Goal: Task Accomplishment & Management: Manage account settings

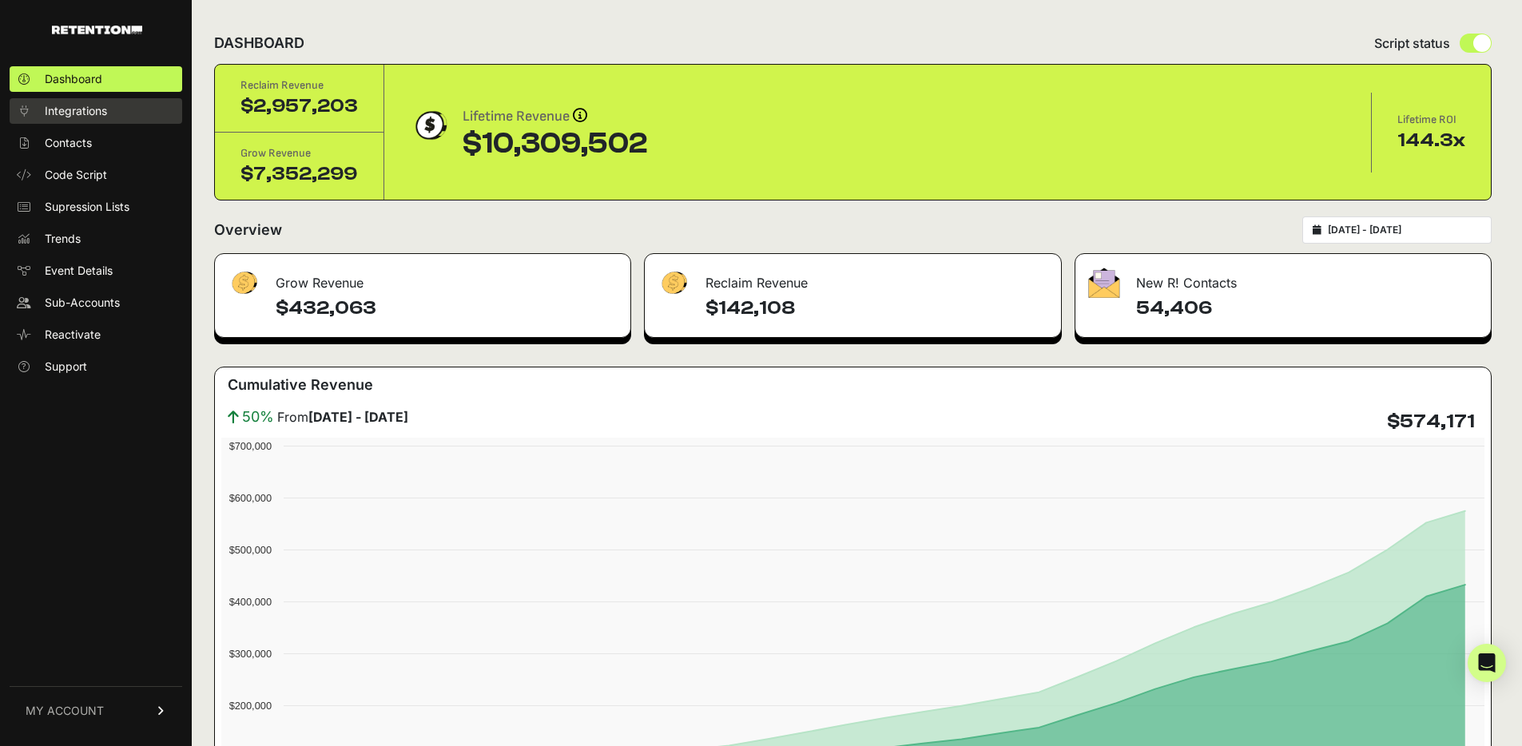
click at [68, 111] on span "Integrations" at bounding box center [76, 111] width 62 height 16
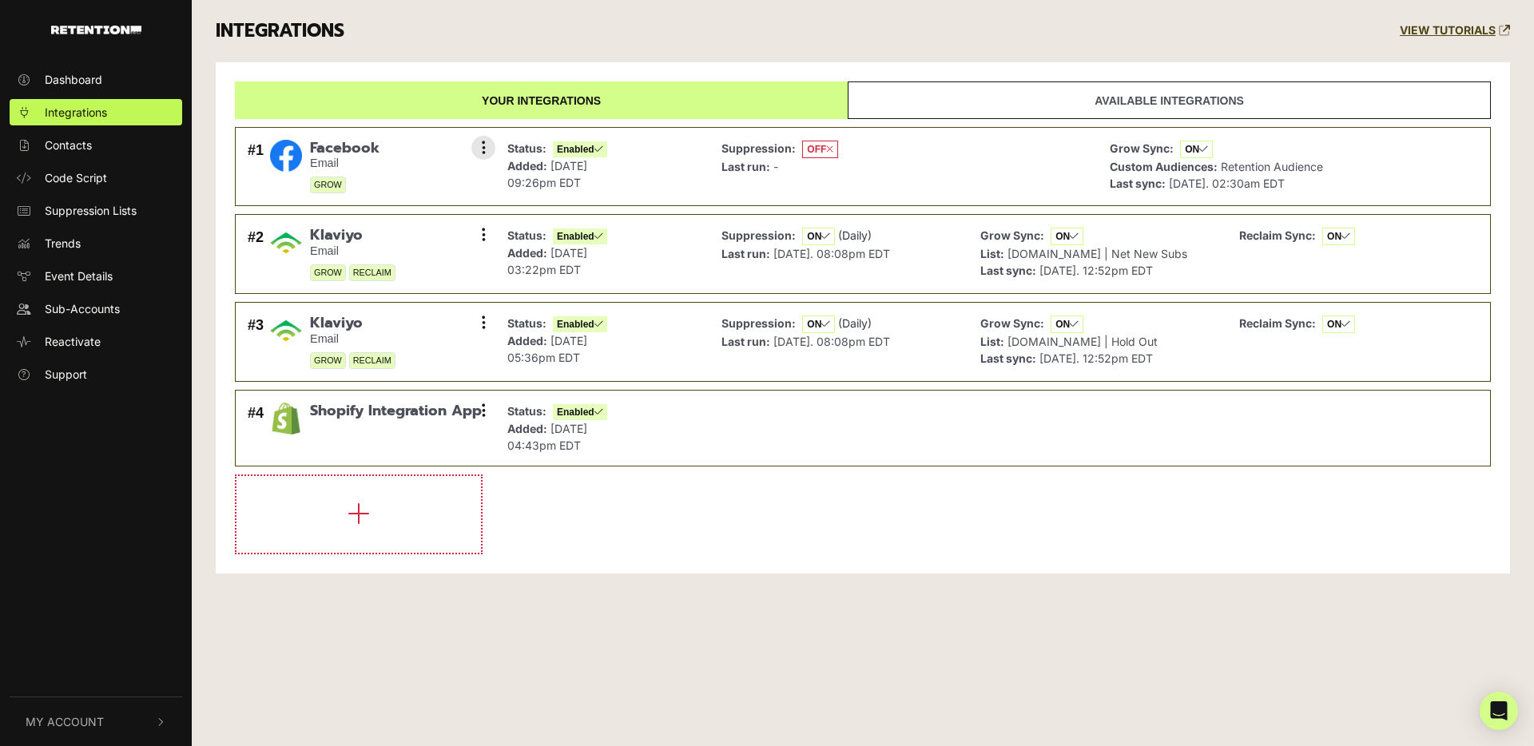
click at [1138, 164] on strong "Custom Audiences:" at bounding box center [1164, 167] width 108 height 14
click at [476, 153] on button at bounding box center [483, 148] width 24 height 24
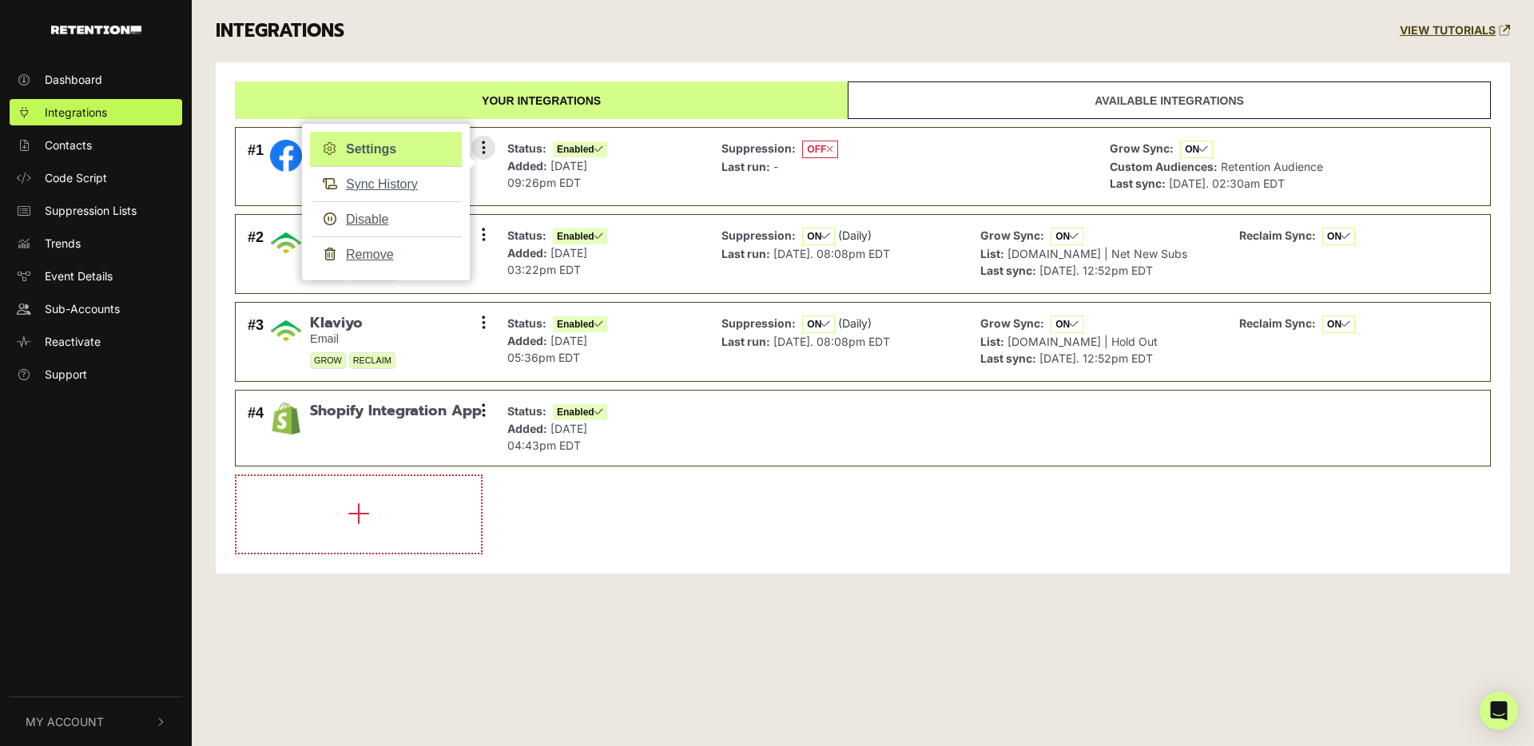
click at [391, 147] on link "Settings" at bounding box center [386, 149] width 152 height 35
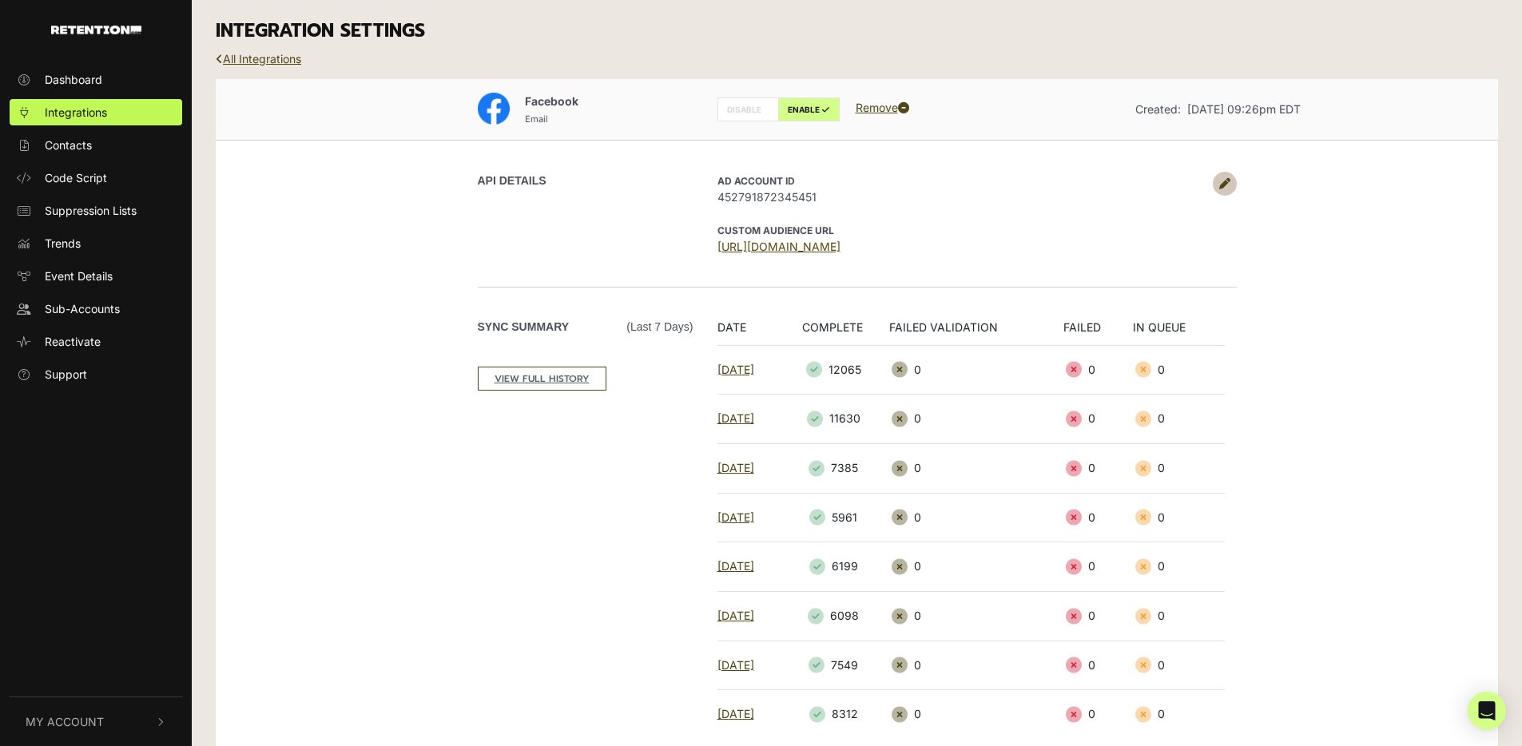
click at [766, 250] on link "[URL][DOMAIN_NAME]" at bounding box center [779, 247] width 123 height 14
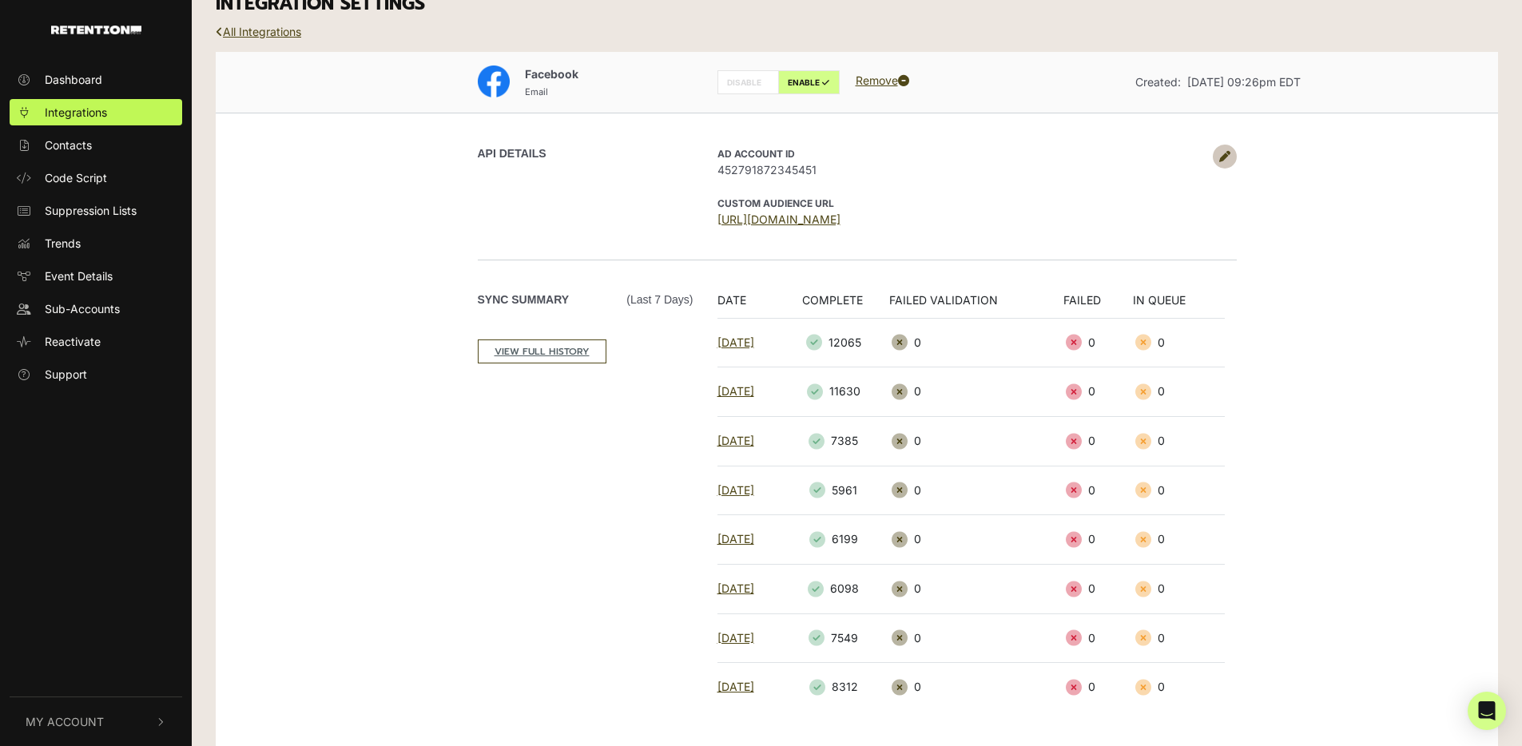
scroll to position [31, 0]
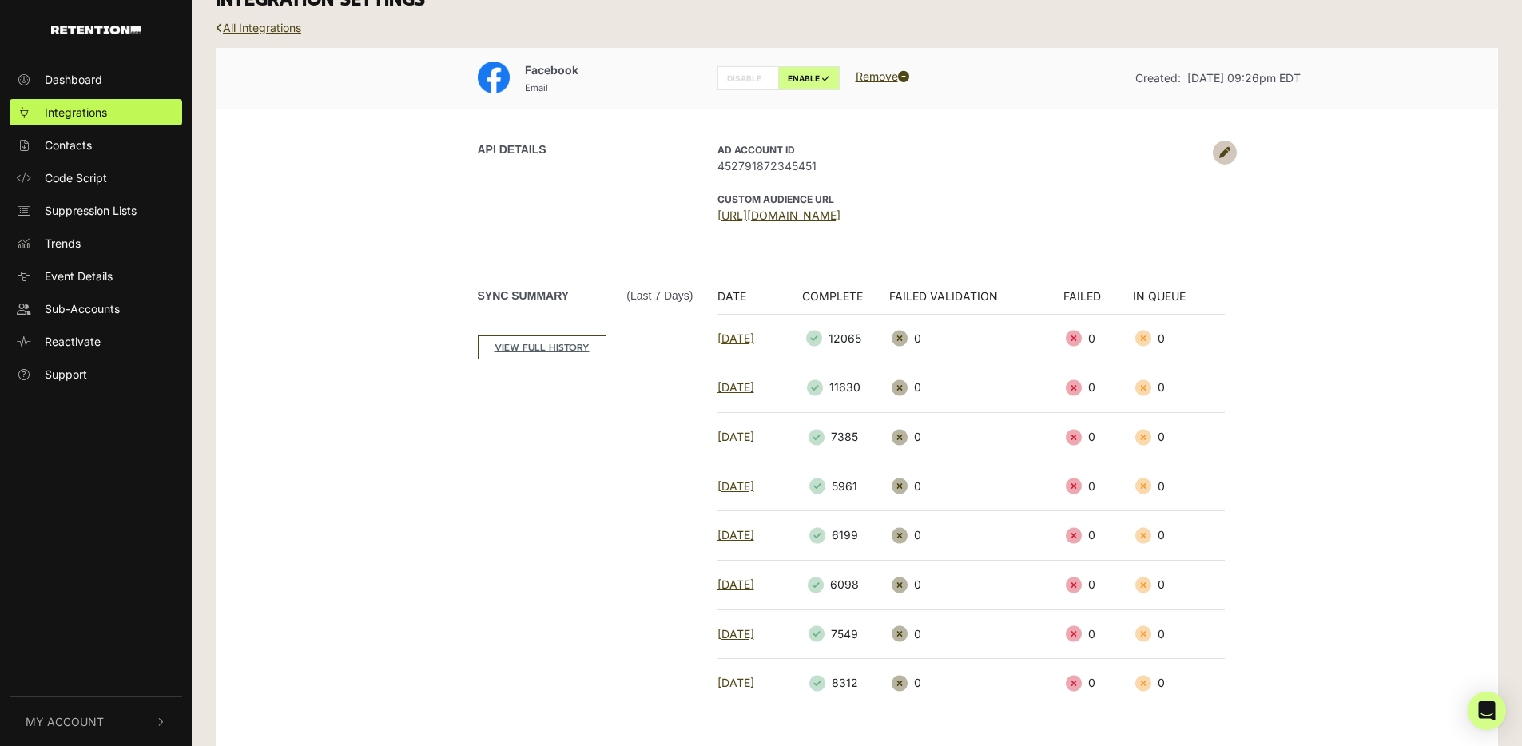
click at [743, 339] on link "[DATE]" at bounding box center [736, 339] width 37 height 14
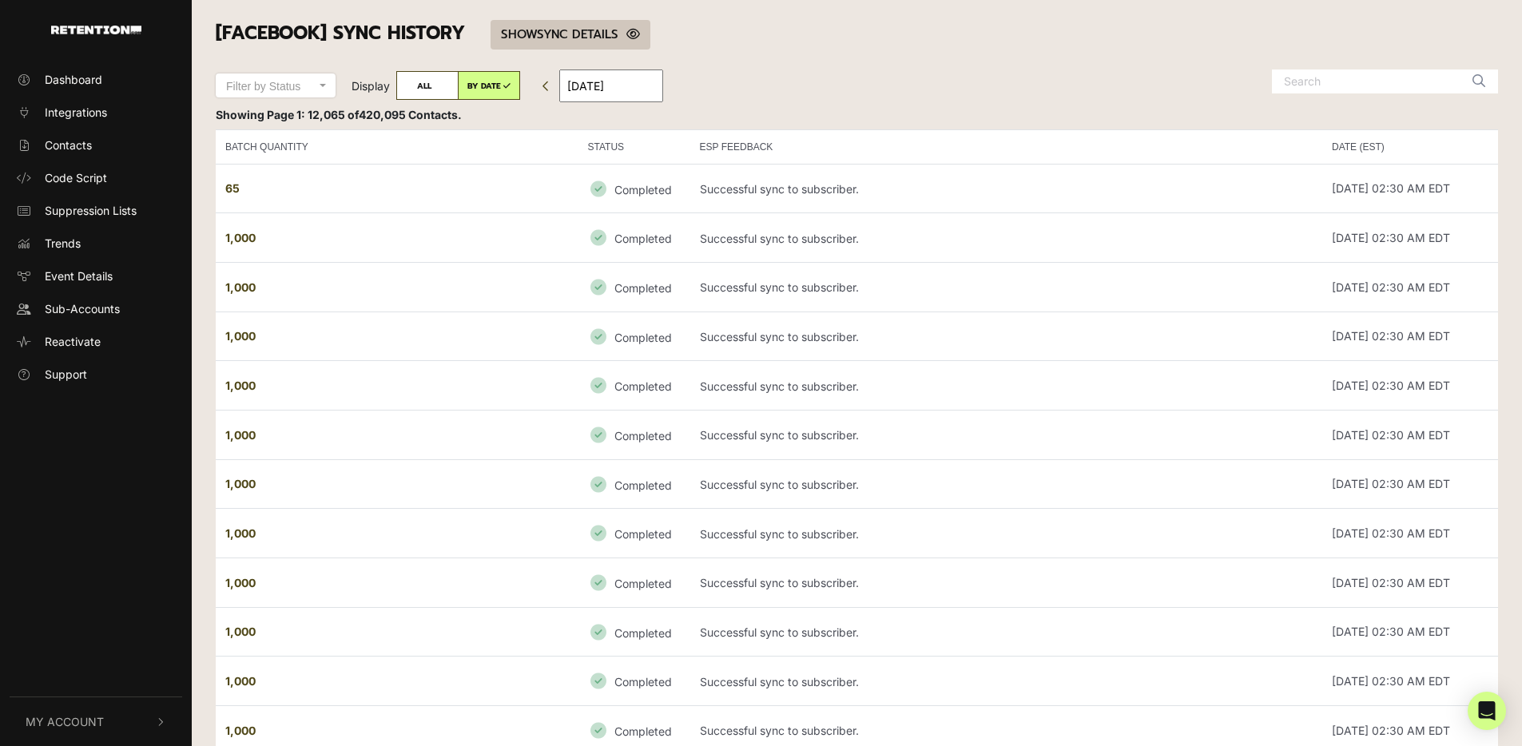
click at [587, 30] on link "SHOW HIDE SYNC DETAILS" at bounding box center [571, 35] width 160 height 30
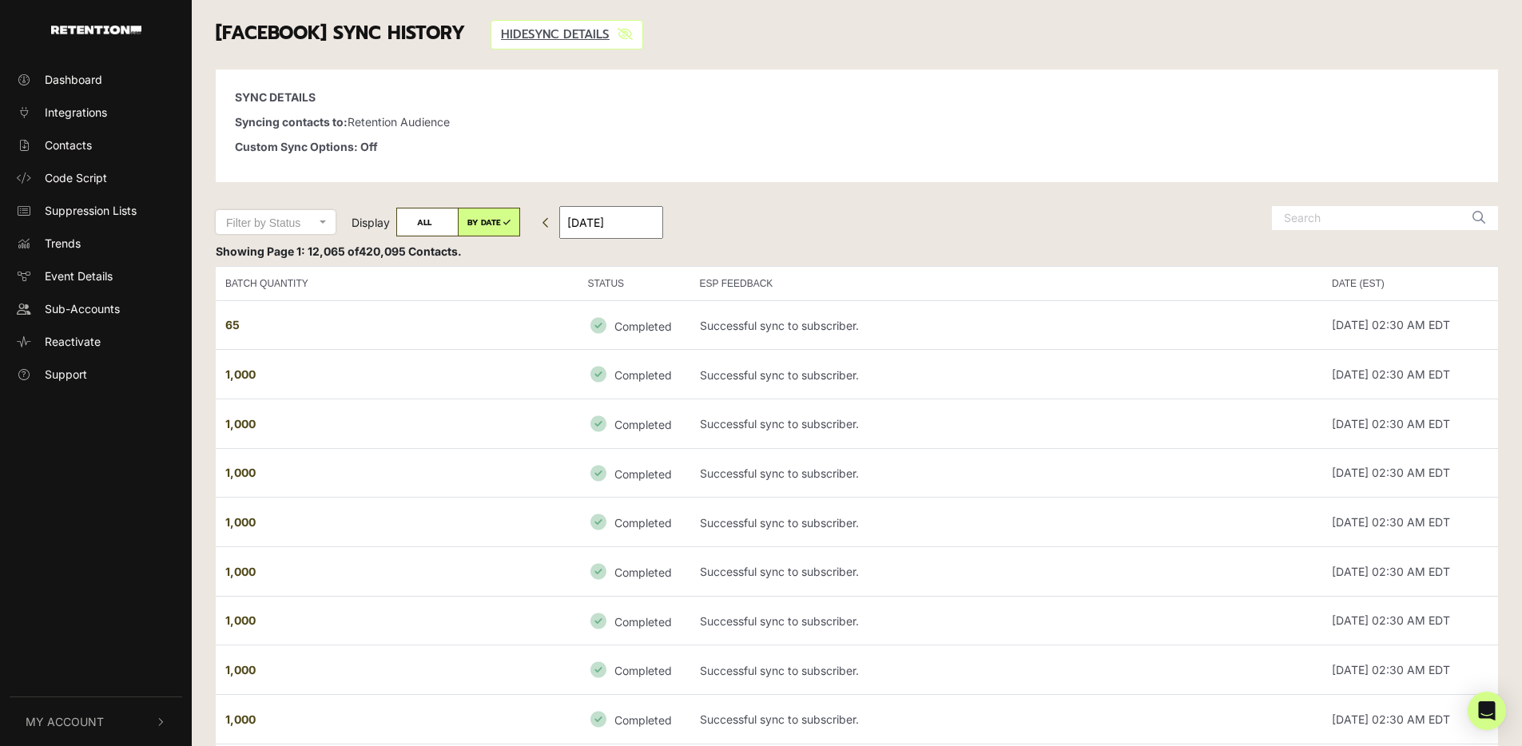
click at [384, 137] on div "SYNC DETAILS Syncing contacts to: Retention Audience Custom Sync Options: Off" at bounding box center [857, 126] width 1283 height 113
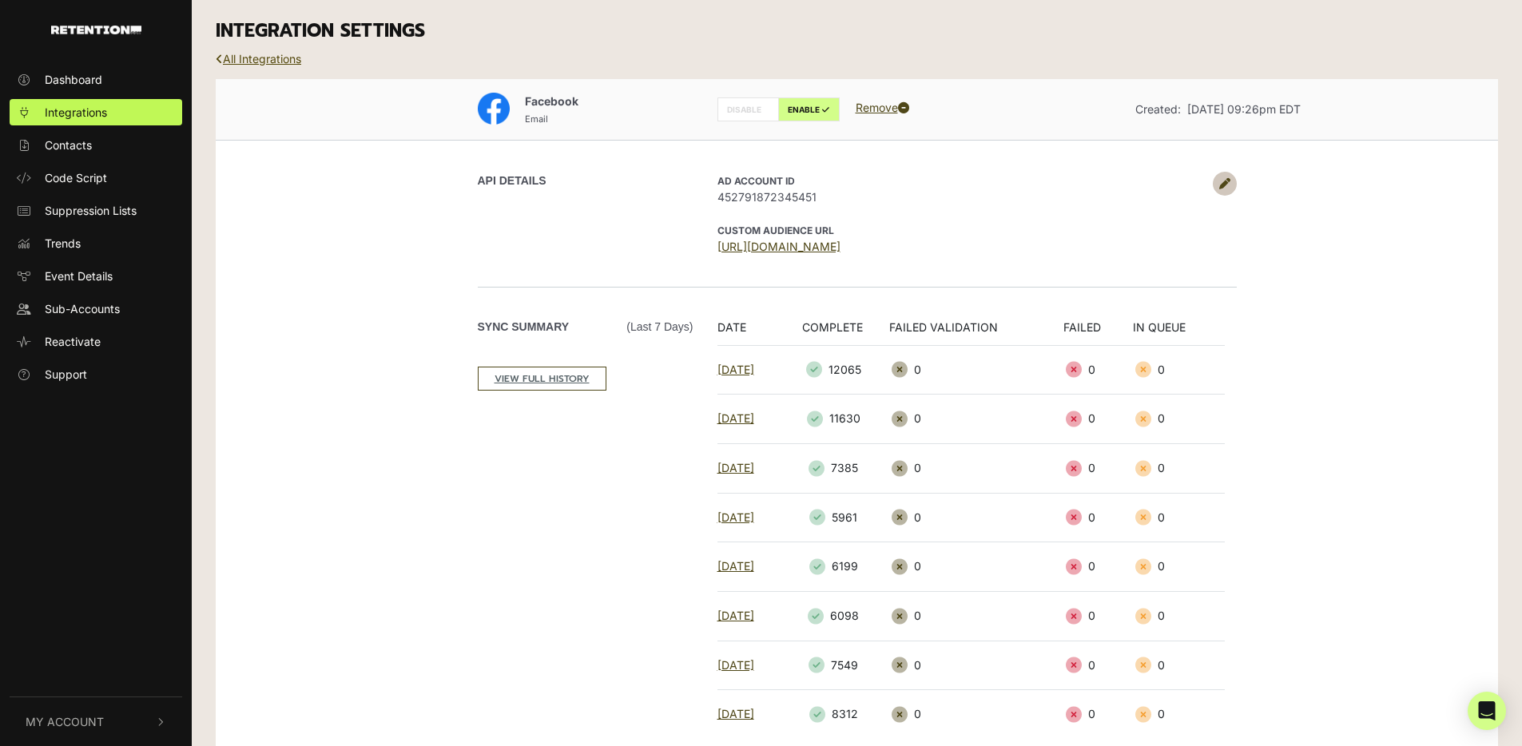
click at [270, 60] on link "All Integrations" at bounding box center [259, 59] width 86 height 14
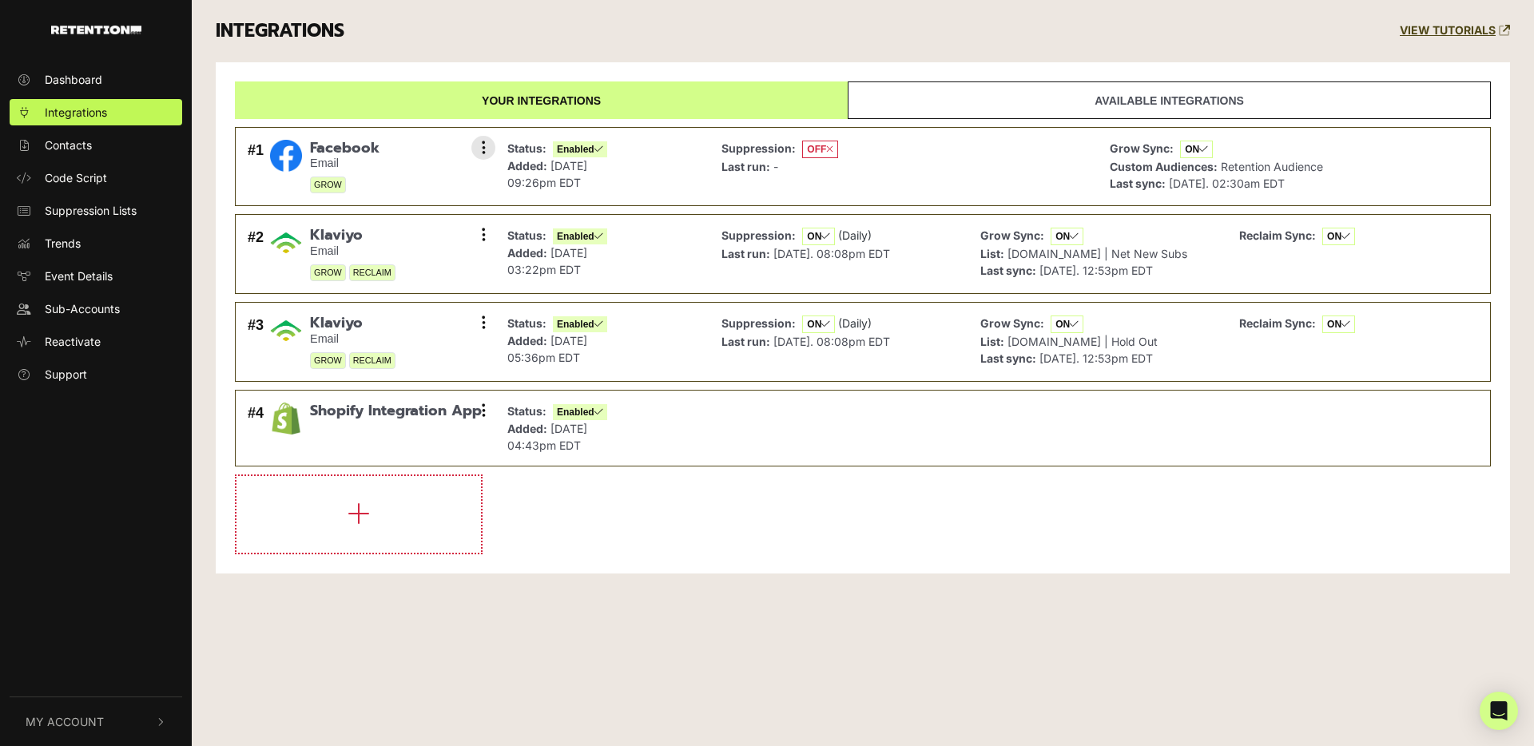
click at [816, 149] on span "OFF" at bounding box center [820, 150] width 36 height 18
click at [833, 149] on icon at bounding box center [829, 150] width 7 height 10
click at [489, 148] on button at bounding box center [483, 148] width 24 height 24
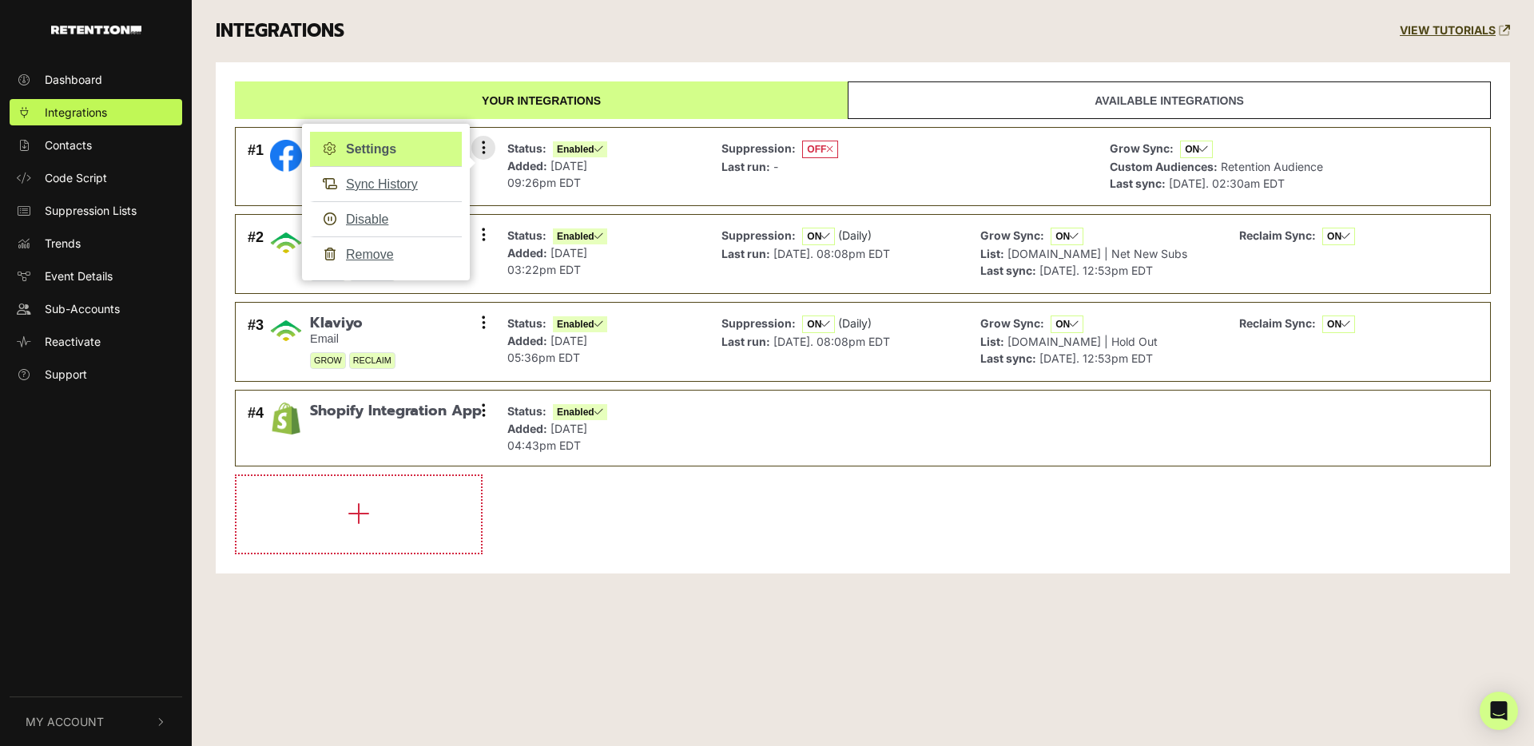
click at [396, 146] on link "Settings" at bounding box center [386, 149] width 152 height 35
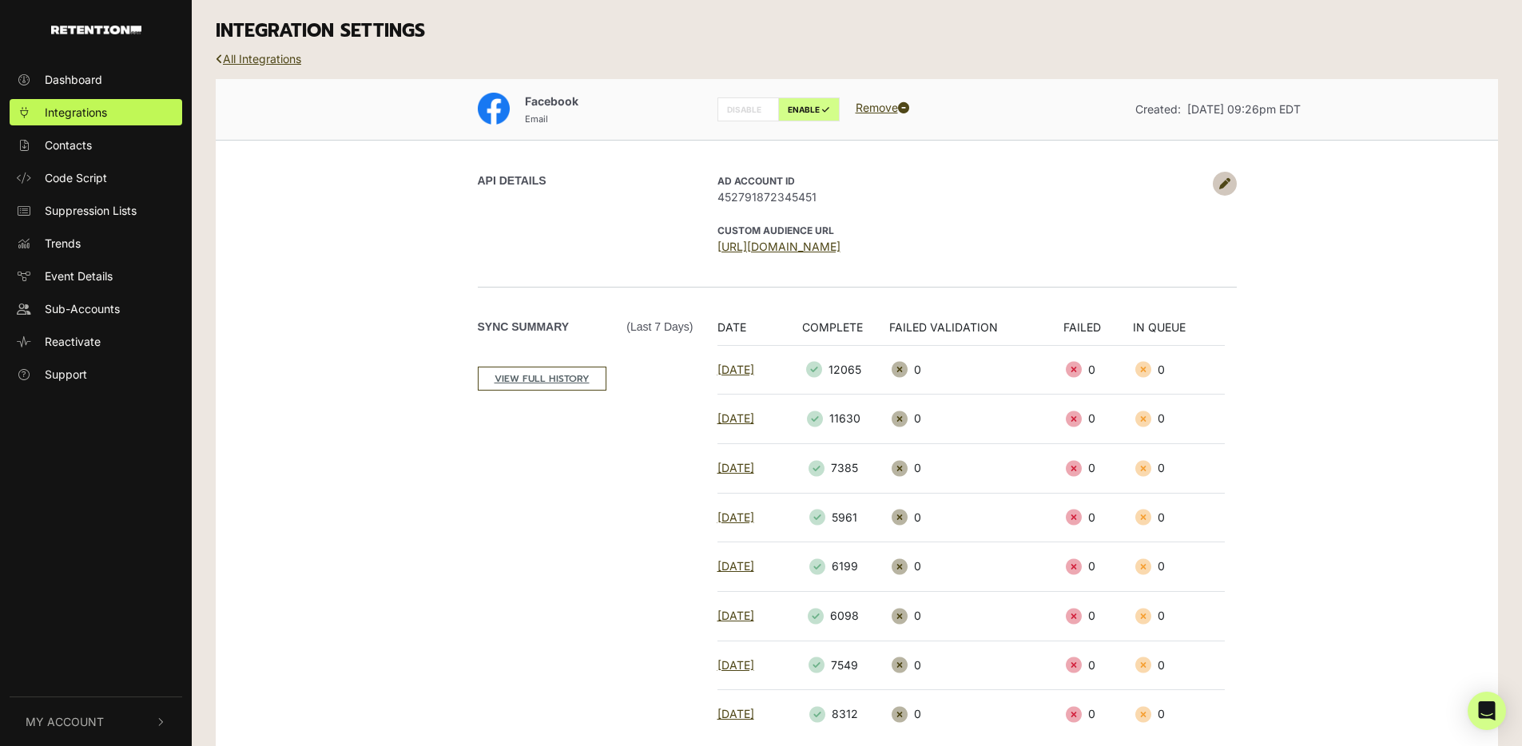
click at [1230, 184] on link at bounding box center [1225, 184] width 24 height 24
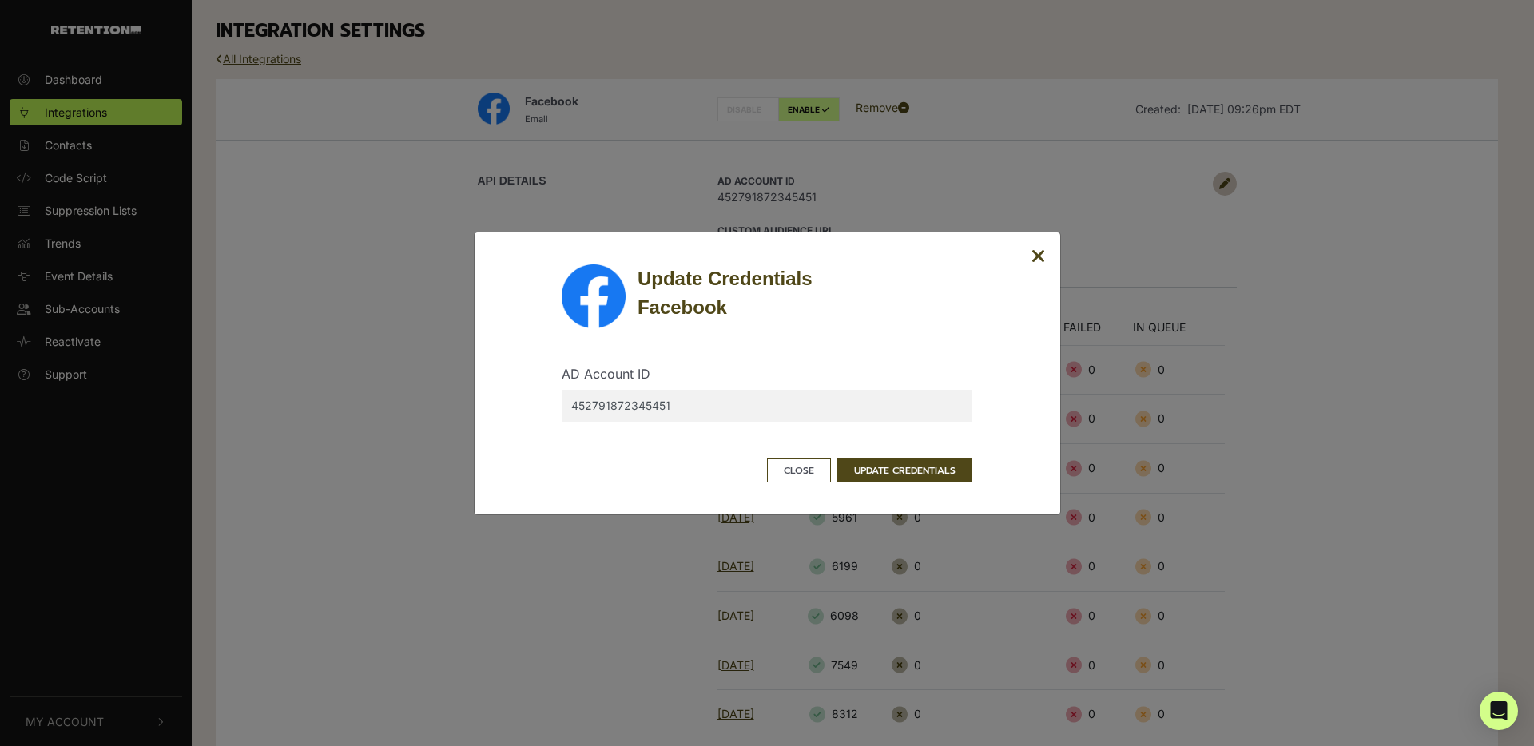
click at [1040, 256] on icon "Close" at bounding box center [1039, 256] width 14 height 19
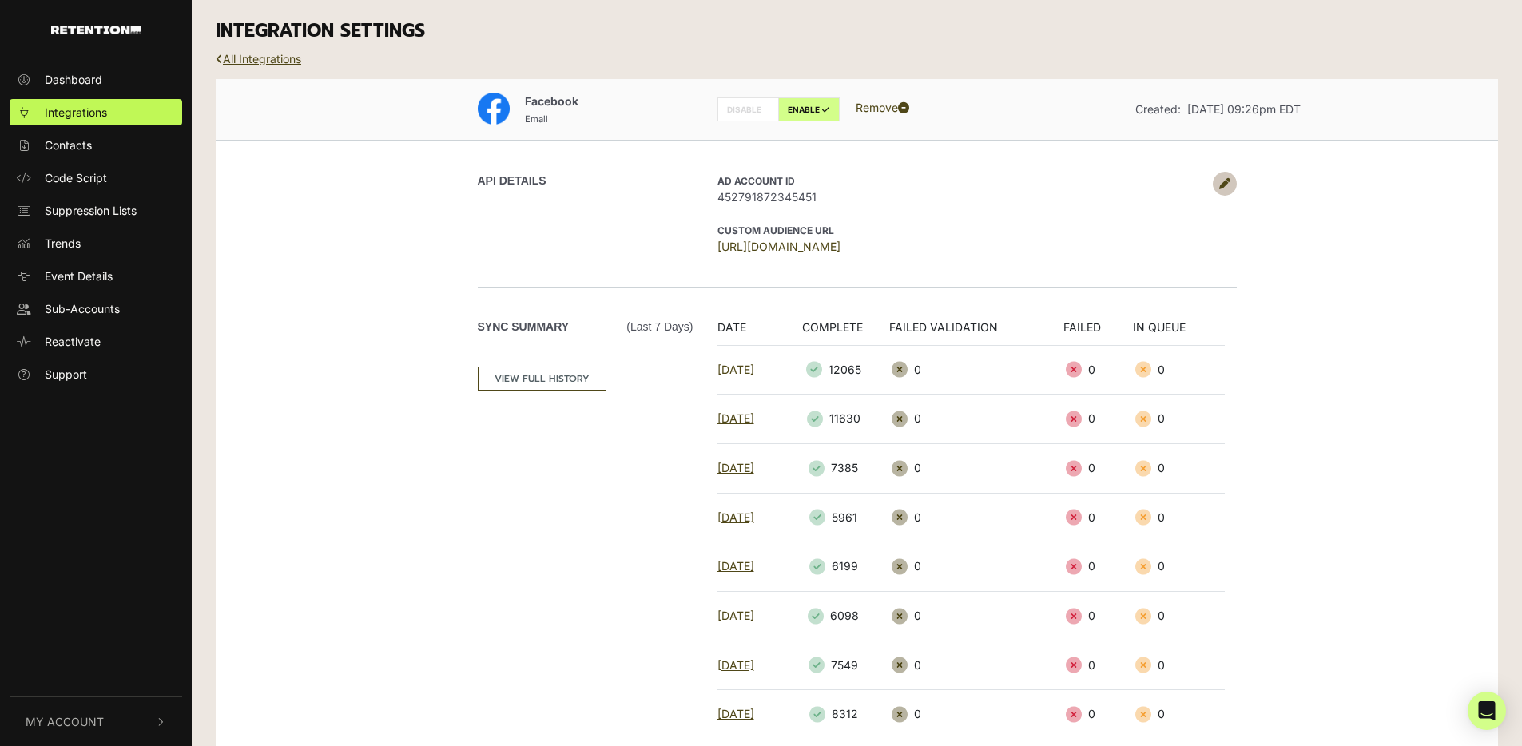
scroll to position [216, 0]
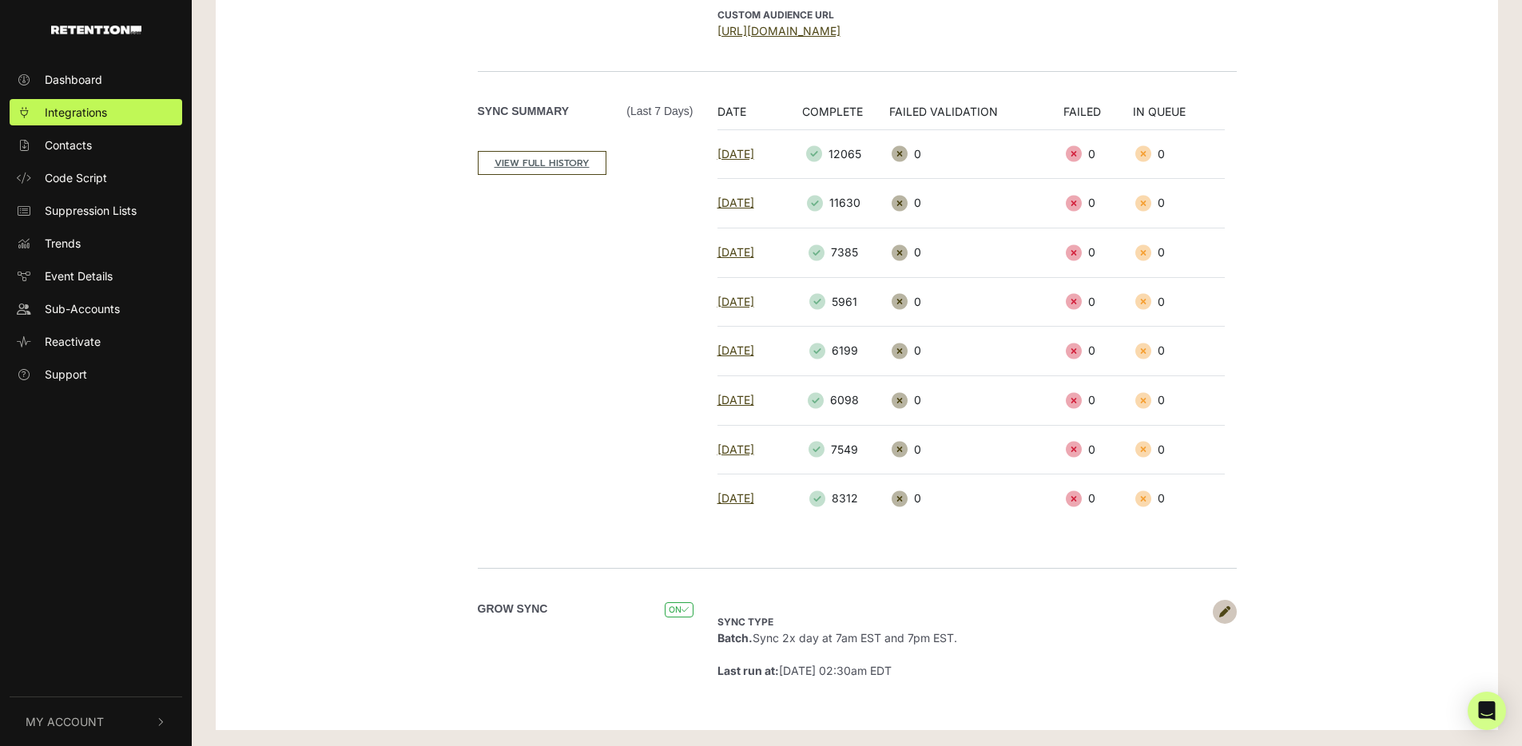
click at [1218, 610] on link at bounding box center [1225, 612] width 24 height 24
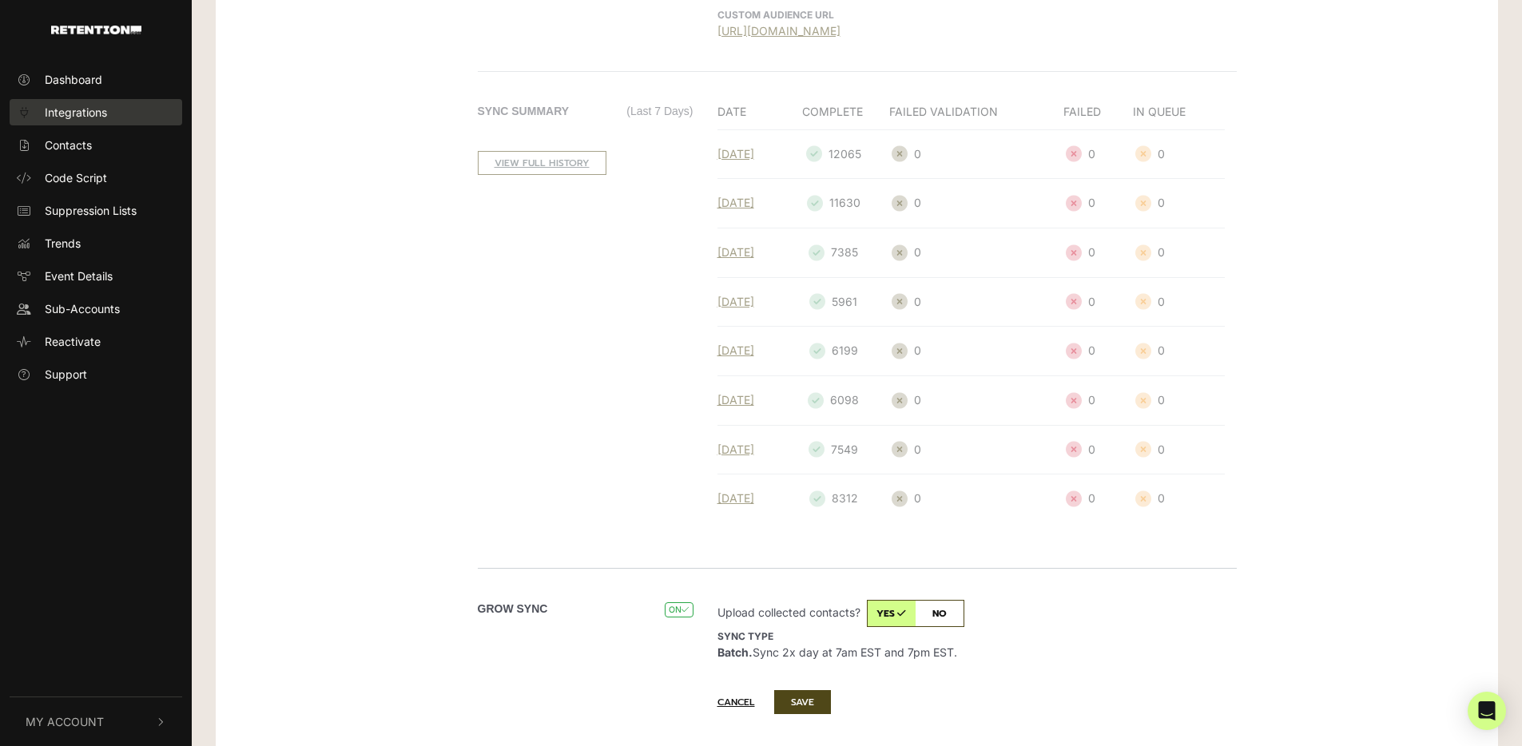
click at [93, 101] on link "Integrations" at bounding box center [96, 112] width 173 height 26
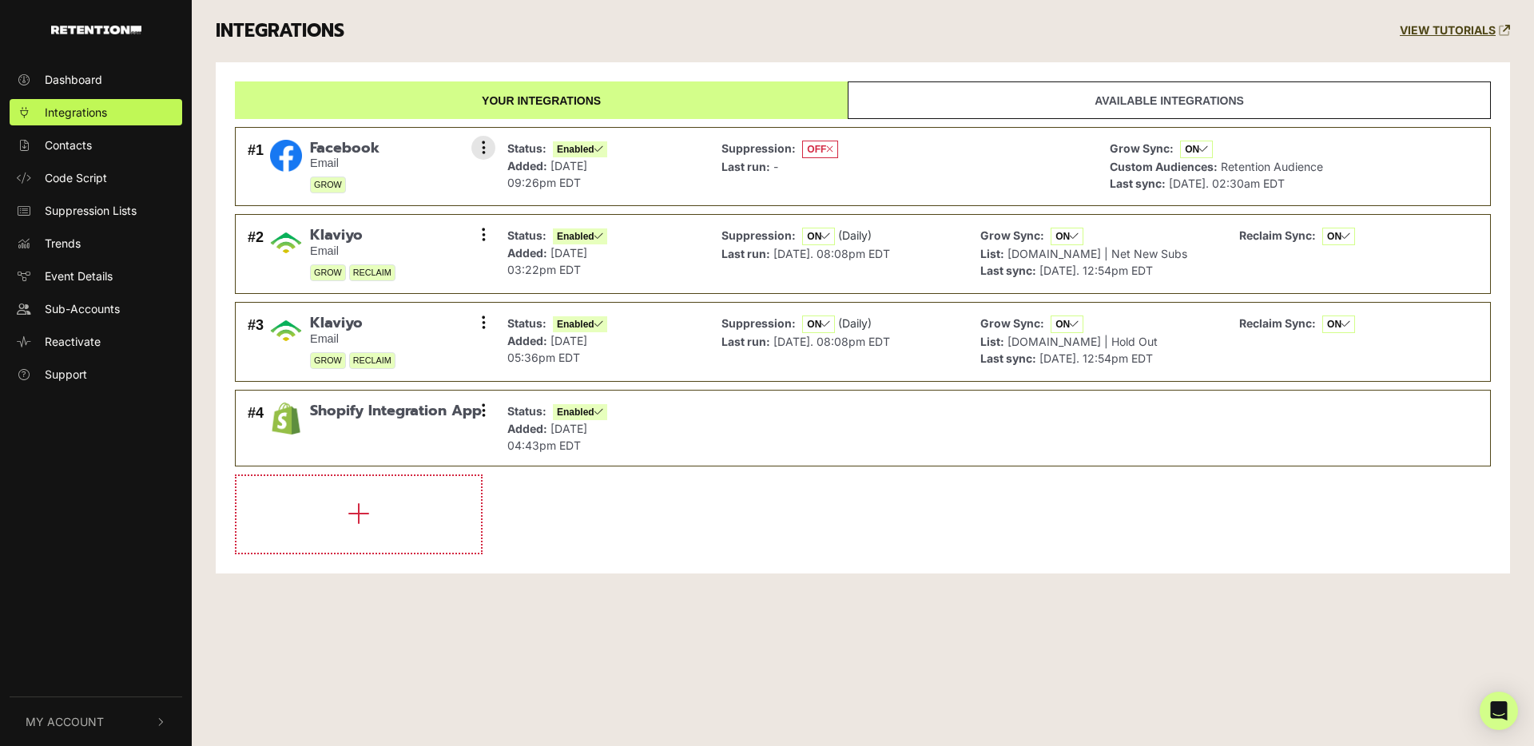
click at [836, 141] on span "OFF" at bounding box center [820, 150] width 36 height 18
click at [836, 142] on span "OFF" at bounding box center [820, 150] width 36 height 18
click at [484, 146] on icon at bounding box center [484, 148] width 4 height 16
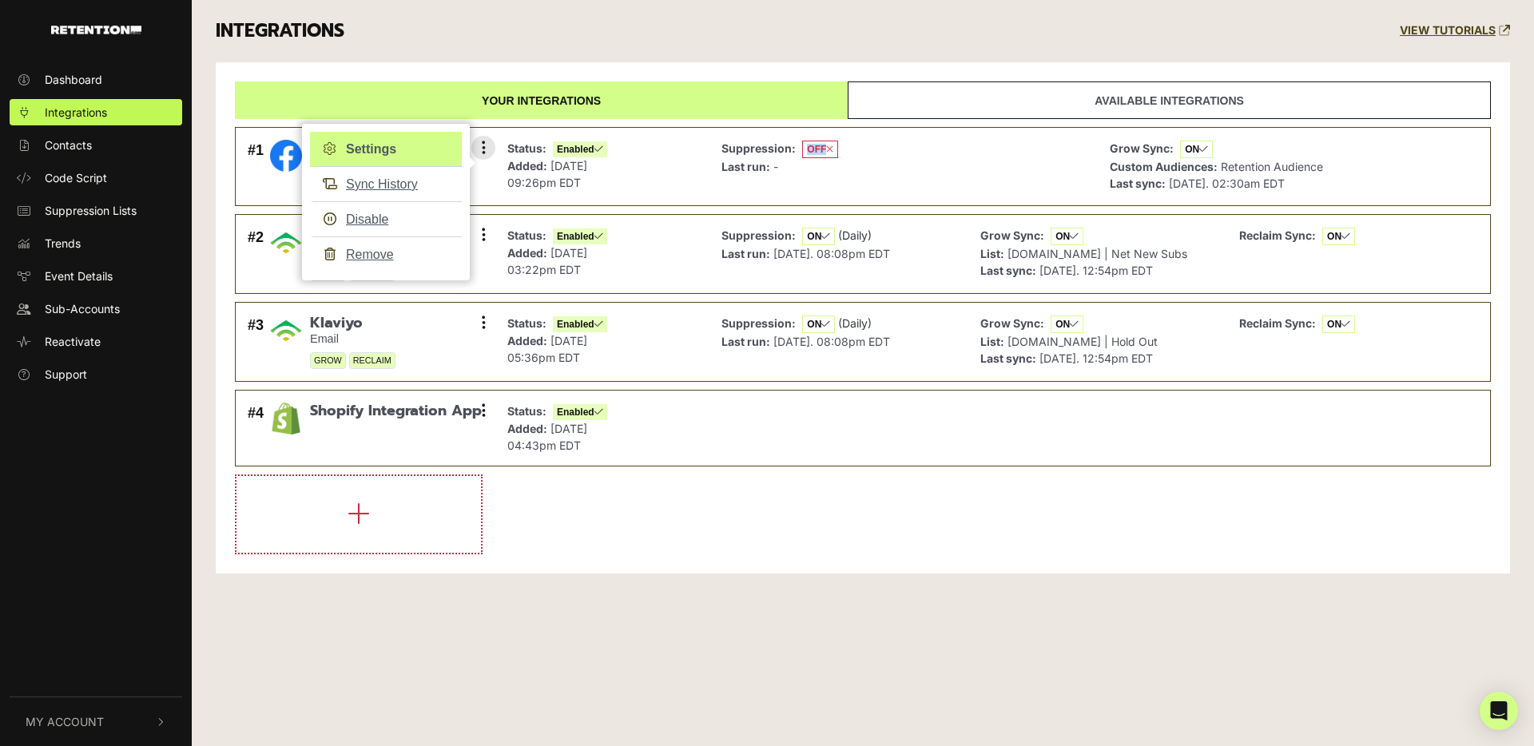
click at [358, 153] on link "Settings" at bounding box center [386, 149] width 152 height 35
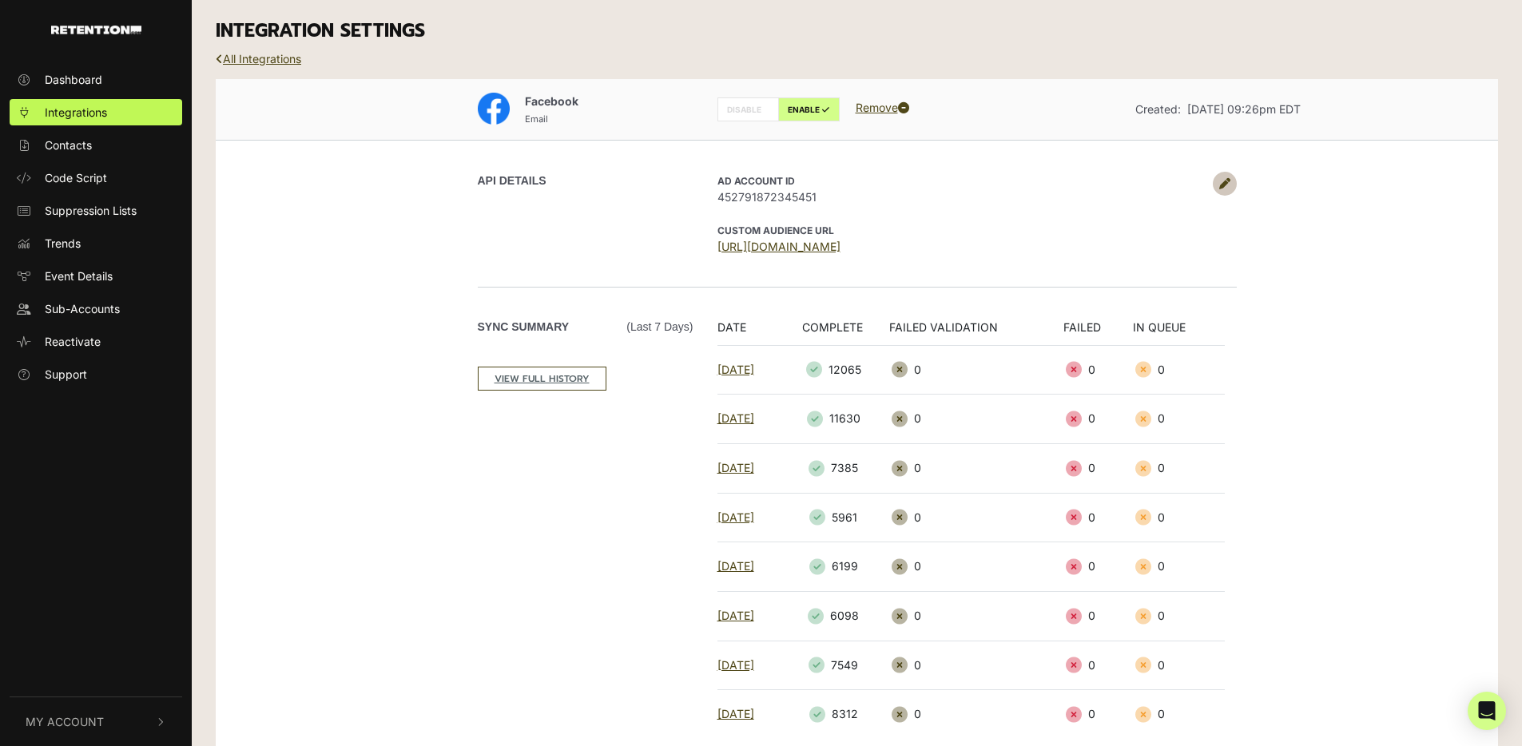
scroll to position [216, 0]
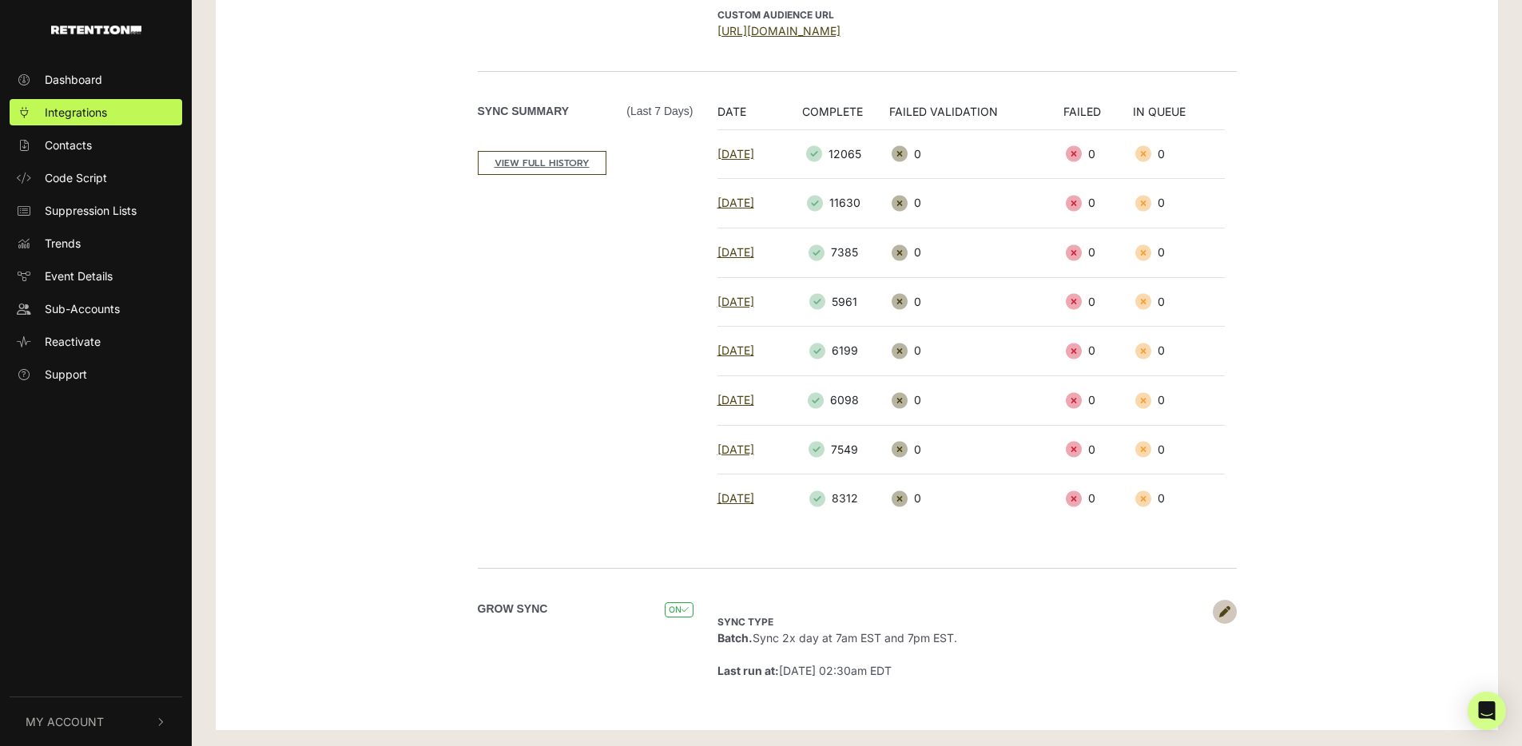
click at [1235, 617] on link at bounding box center [1225, 612] width 24 height 24
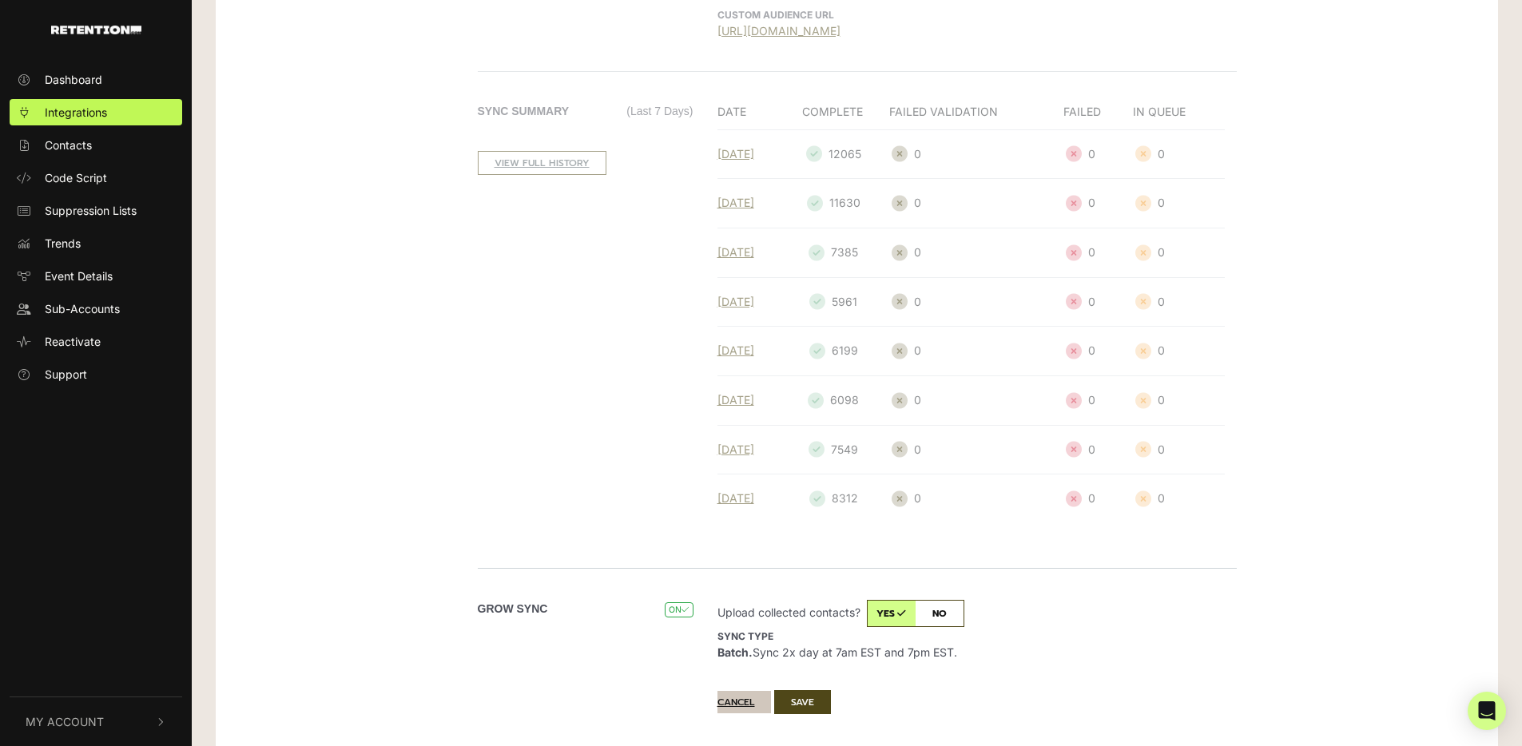
click at [735, 705] on button "Cancel" at bounding box center [745, 702] width 54 height 22
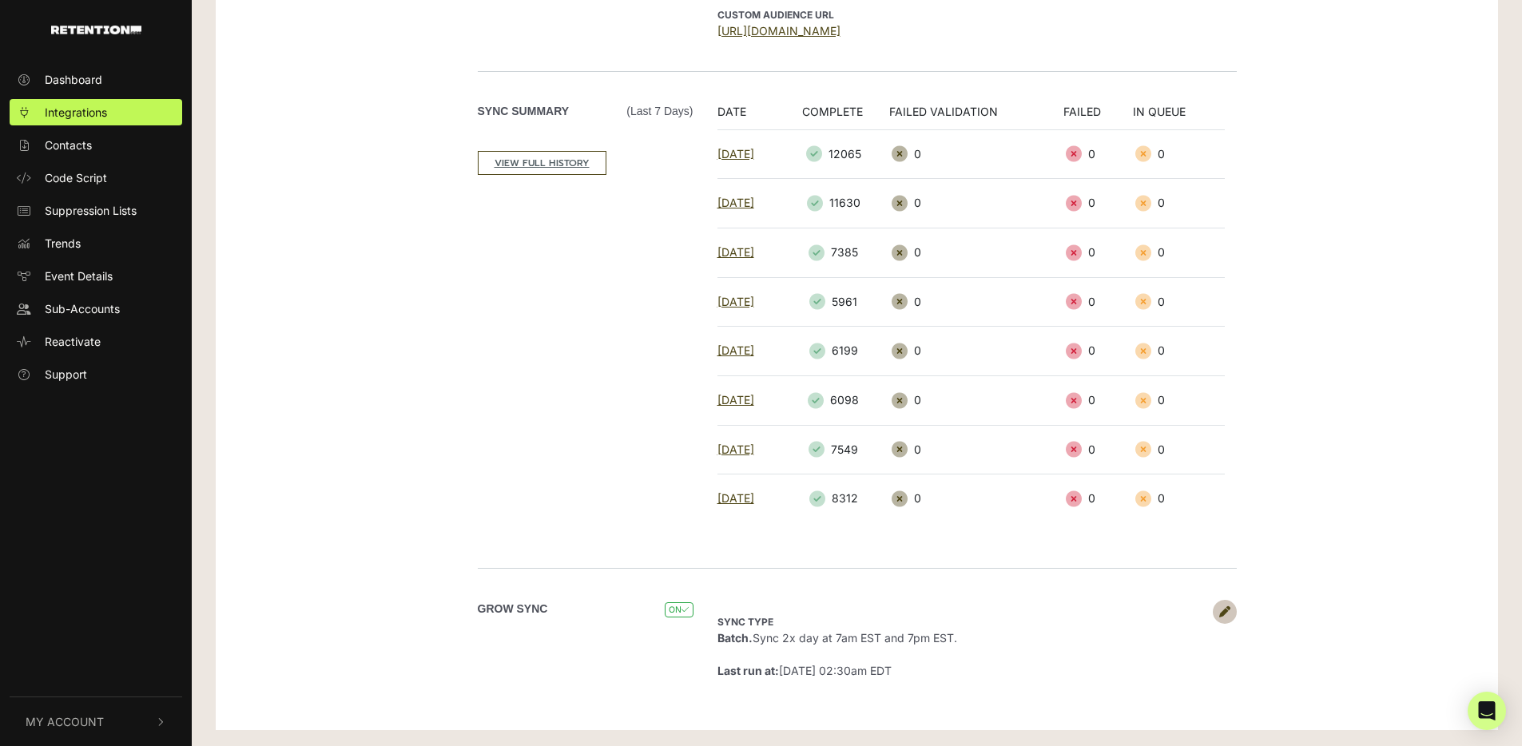
scroll to position [0, 0]
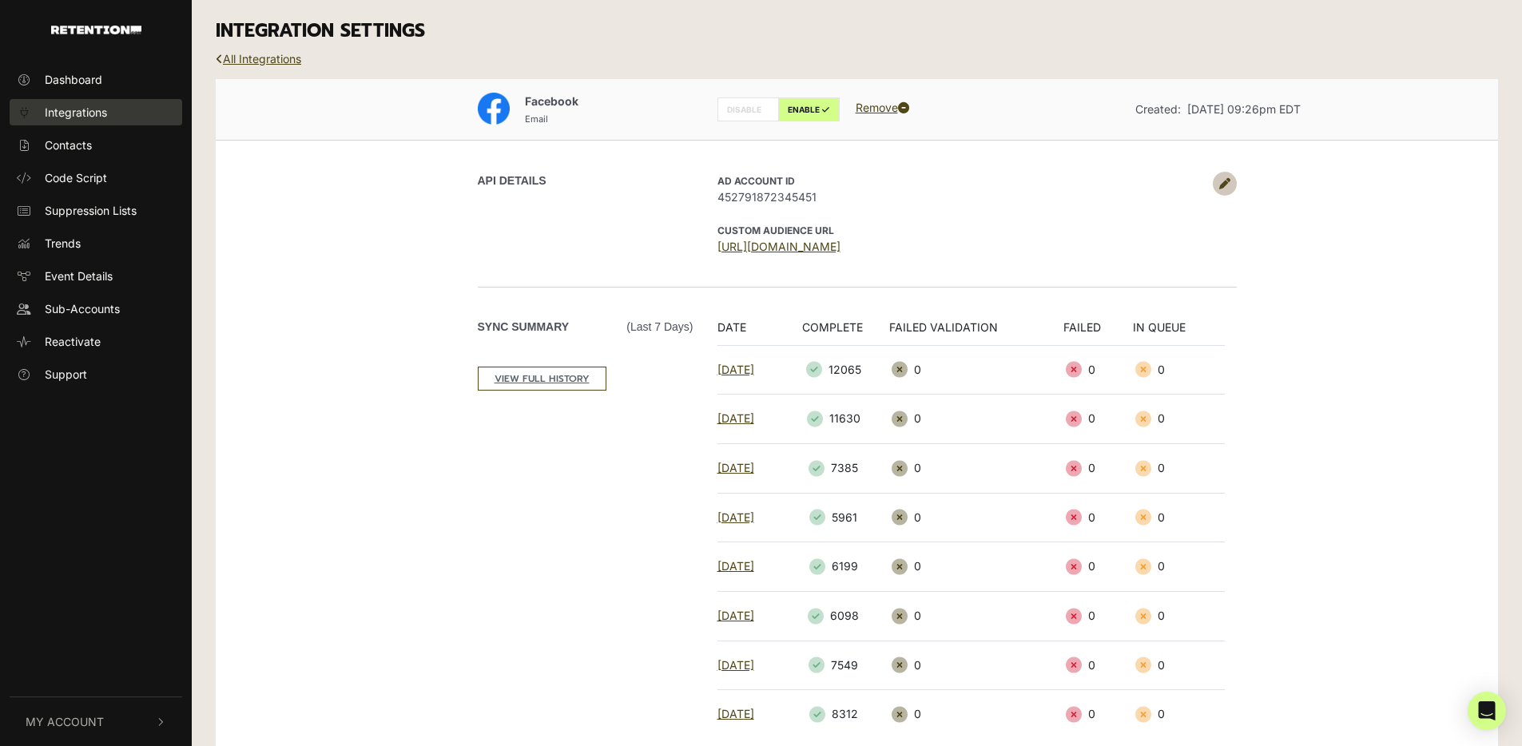
click at [137, 117] on link "Integrations" at bounding box center [96, 112] width 173 height 26
